Goal: Find specific page/section: Find specific page/section

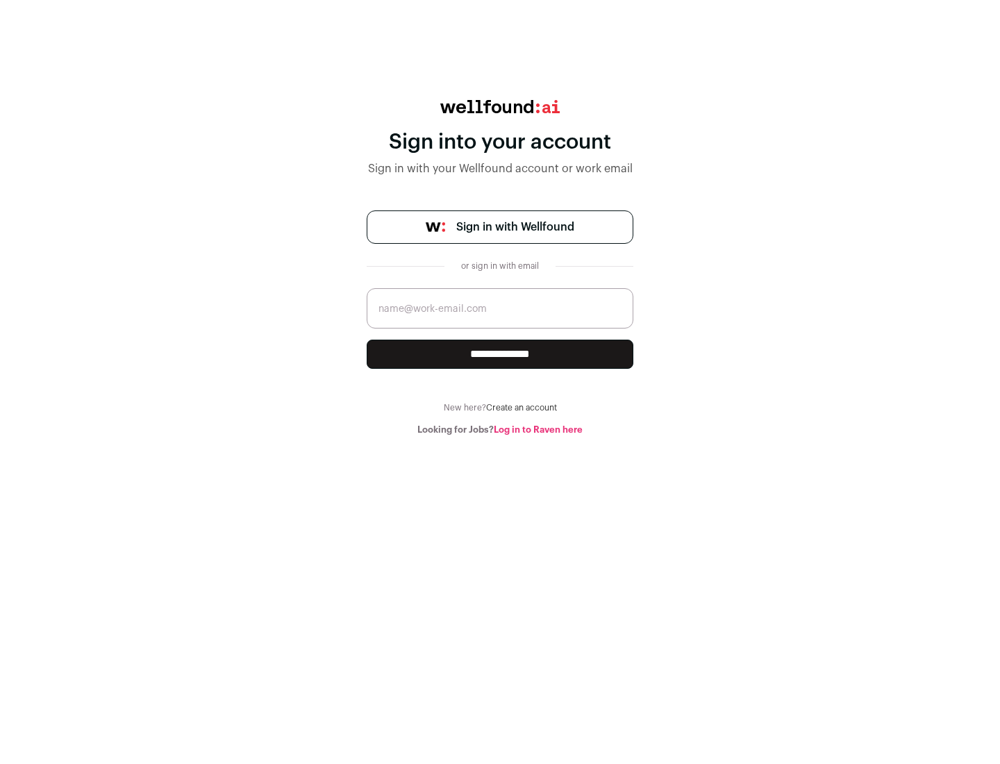
click at [515, 227] on span "Sign in with Wellfound" at bounding box center [515, 227] width 118 height 17
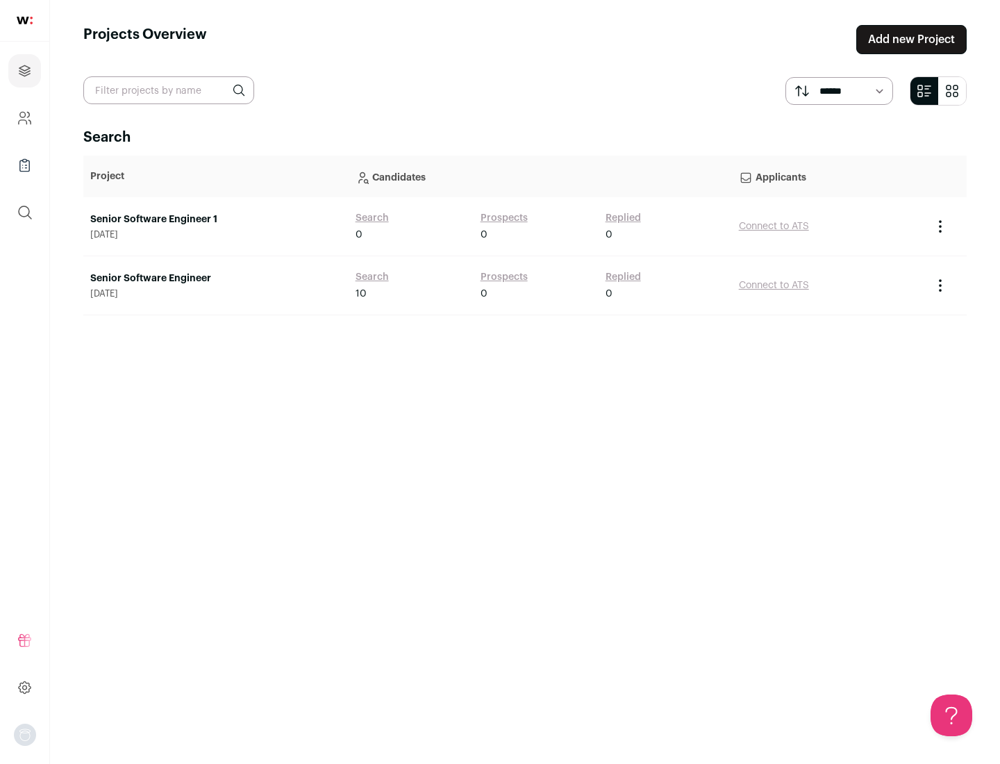
click at [215, 279] on link "Senior Software Engineer" at bounding box center [215, 279] width 251 height 14
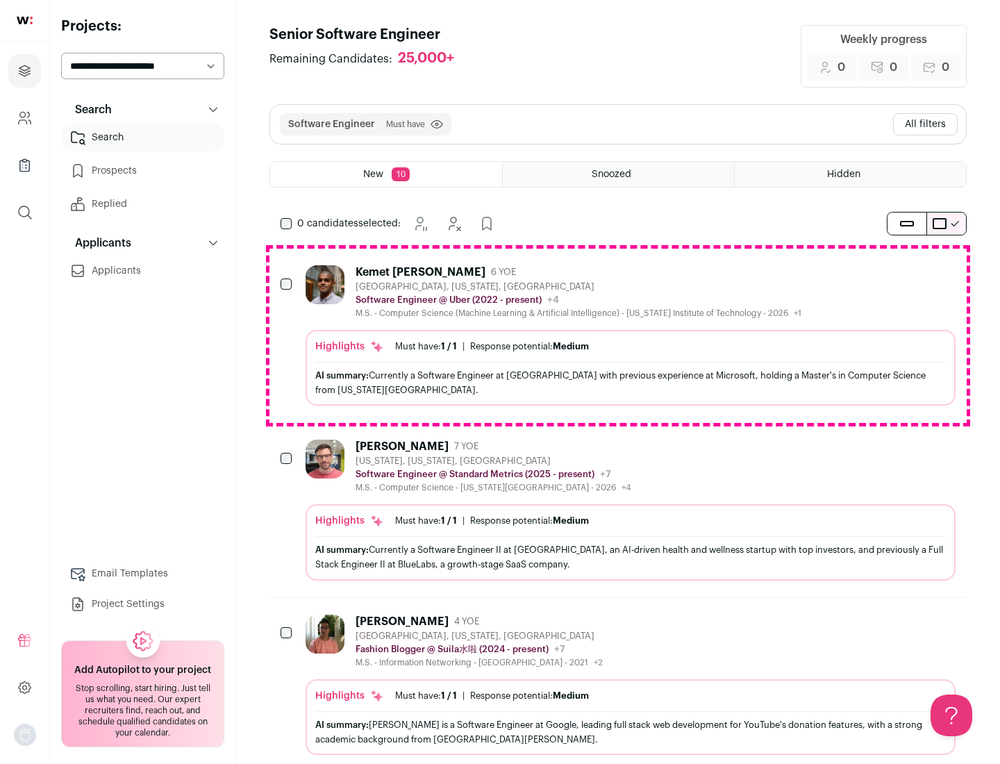
click at [618, 336] on div "Highlights Must have: 1 / 1 How many must haves have been fulfilled? | Response…" at bounding box center [631, 368] width 650 height 76
